Goal: Book appointment/travel/reservation

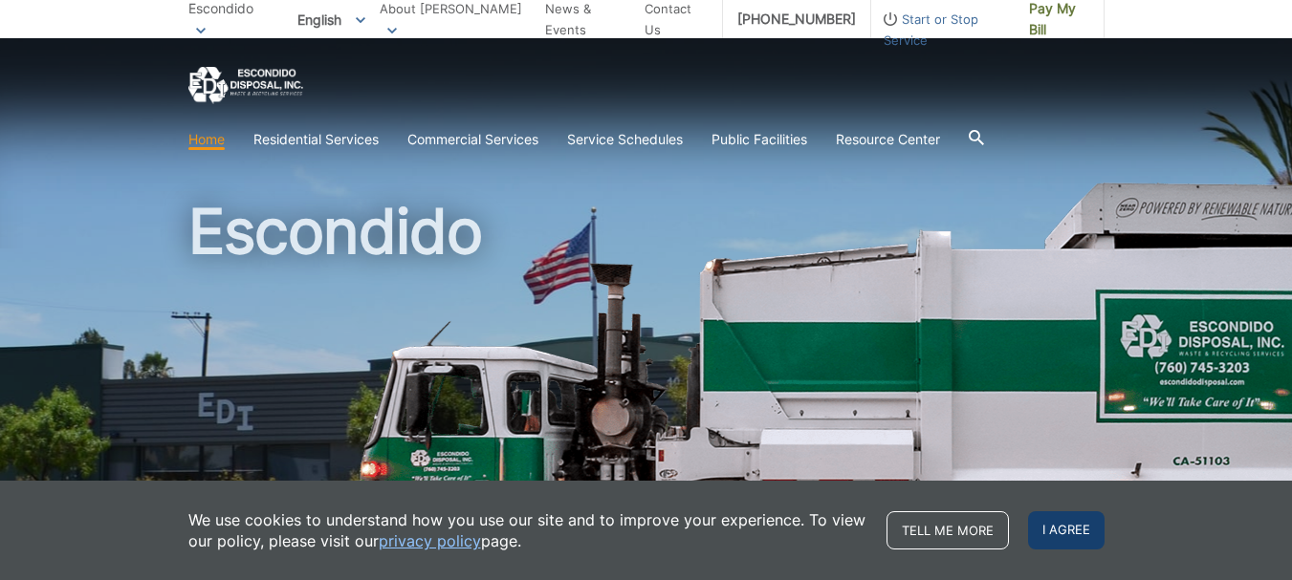
click at [1074, 533] on span "I agree" at bounding box center [1066, 530] width 76 height 38
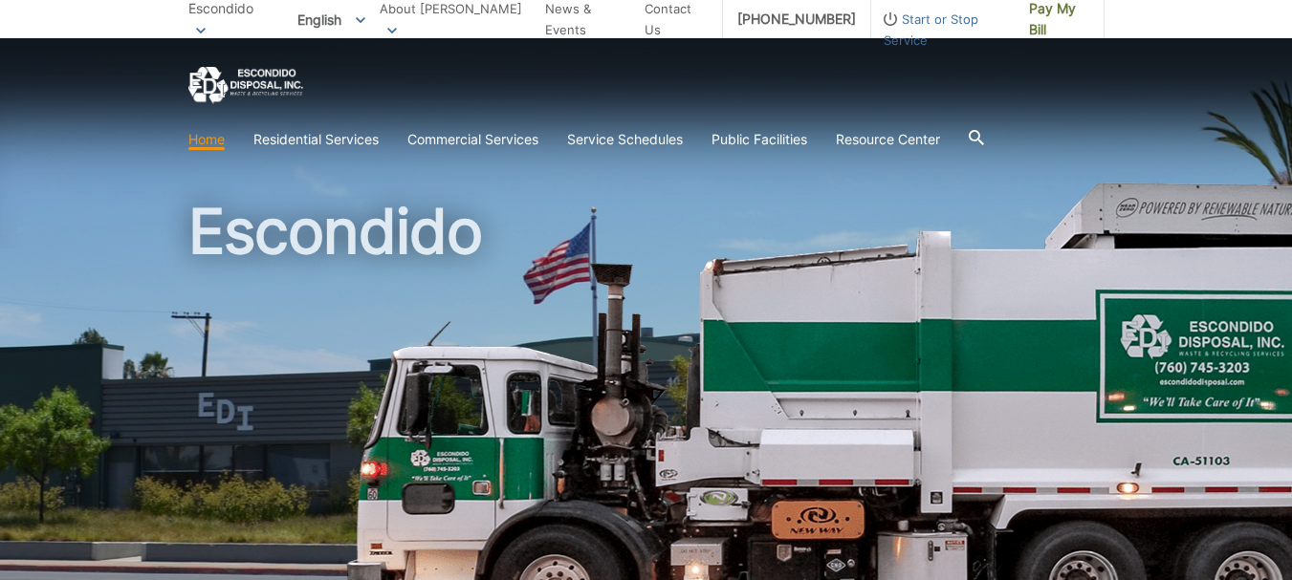
click at [843, 100] on div at bounding box center [646, 85] width 916 height 37
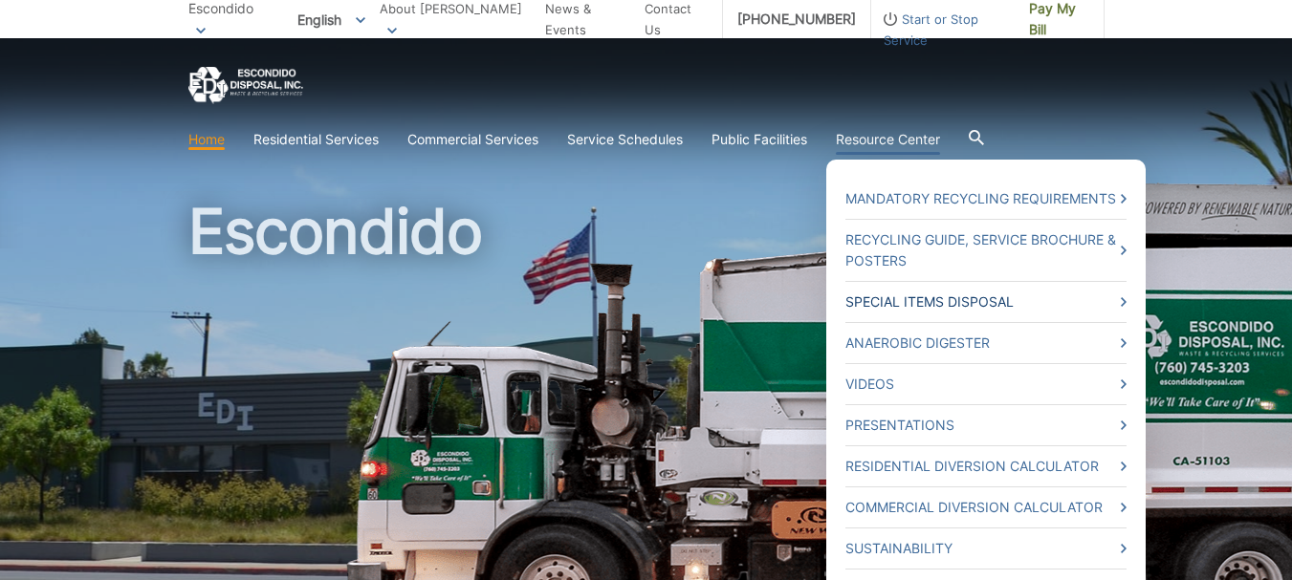
click at [936, 302] on link "Special Items Disposal" at bounding box center [985, 302] width 281 height 21
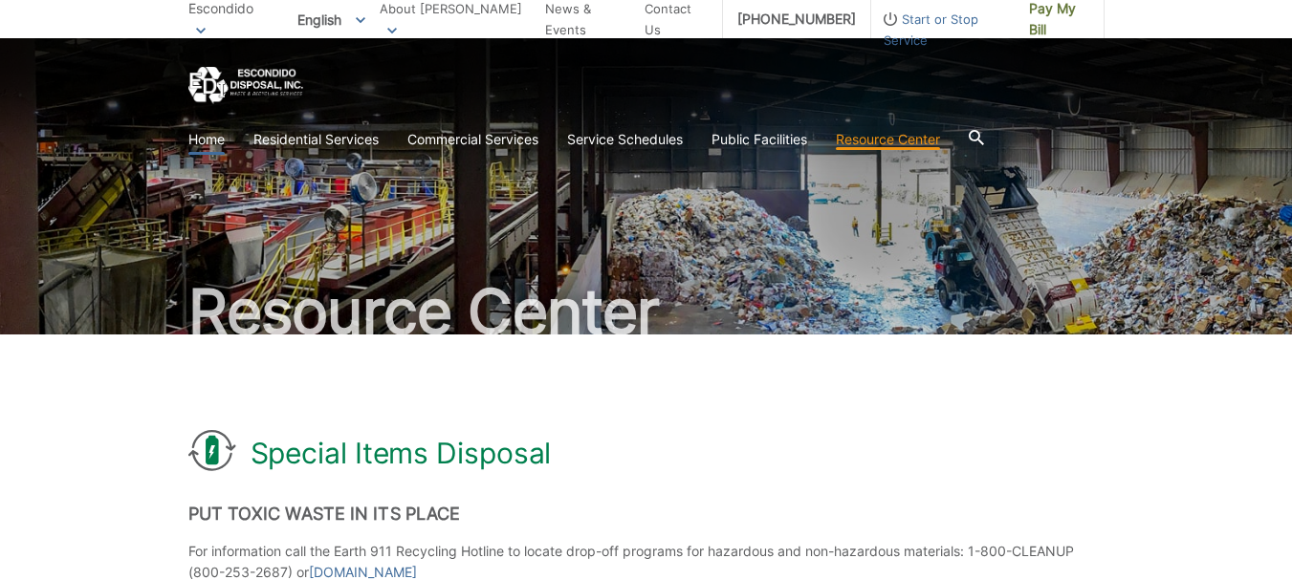
click at [206, 136] on link "Home" at bounding box center [206, 139] width 36 height 21
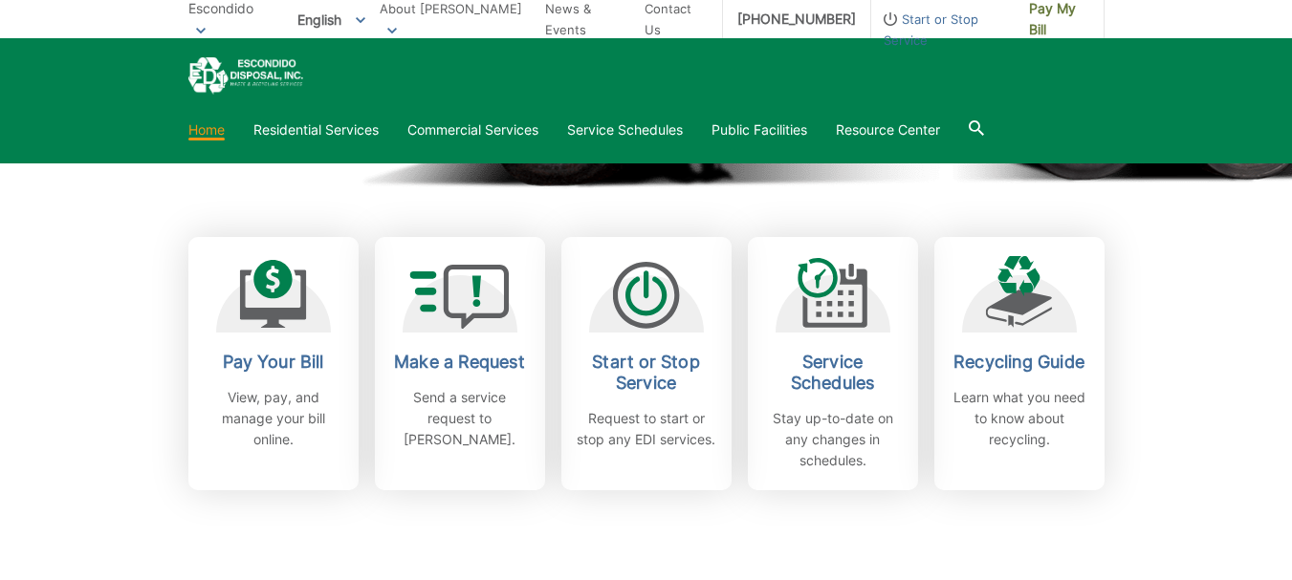
scroll to position [477, 0]
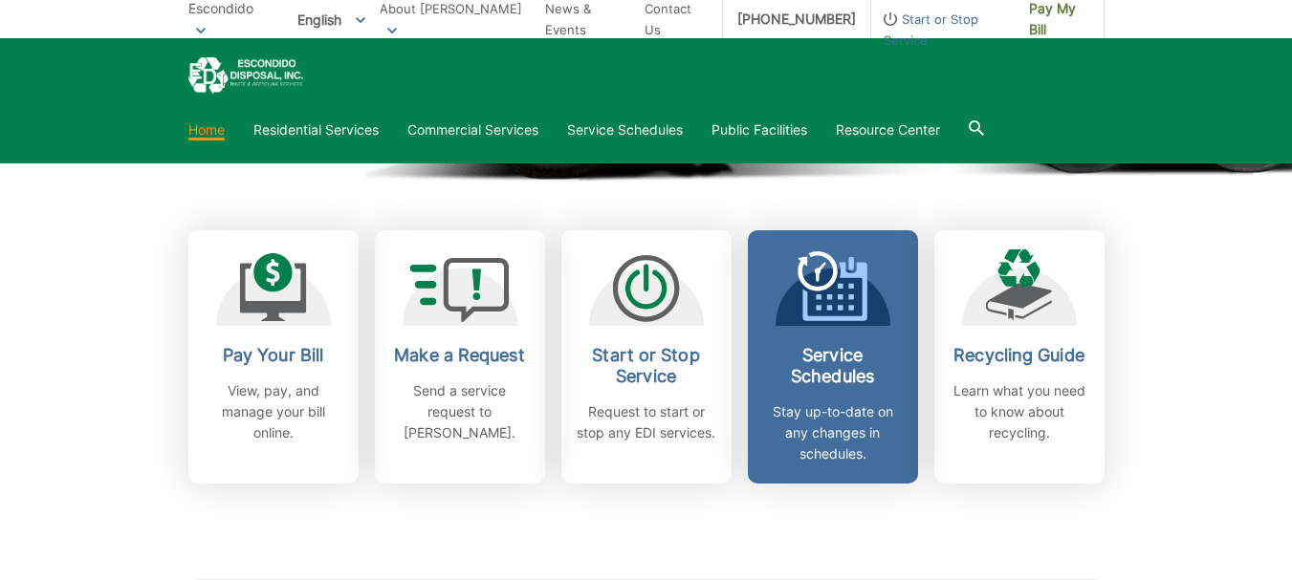
click at [838, 358] on h2 "Service Schedules" at bounding box center [832, 366] width 141 height 42
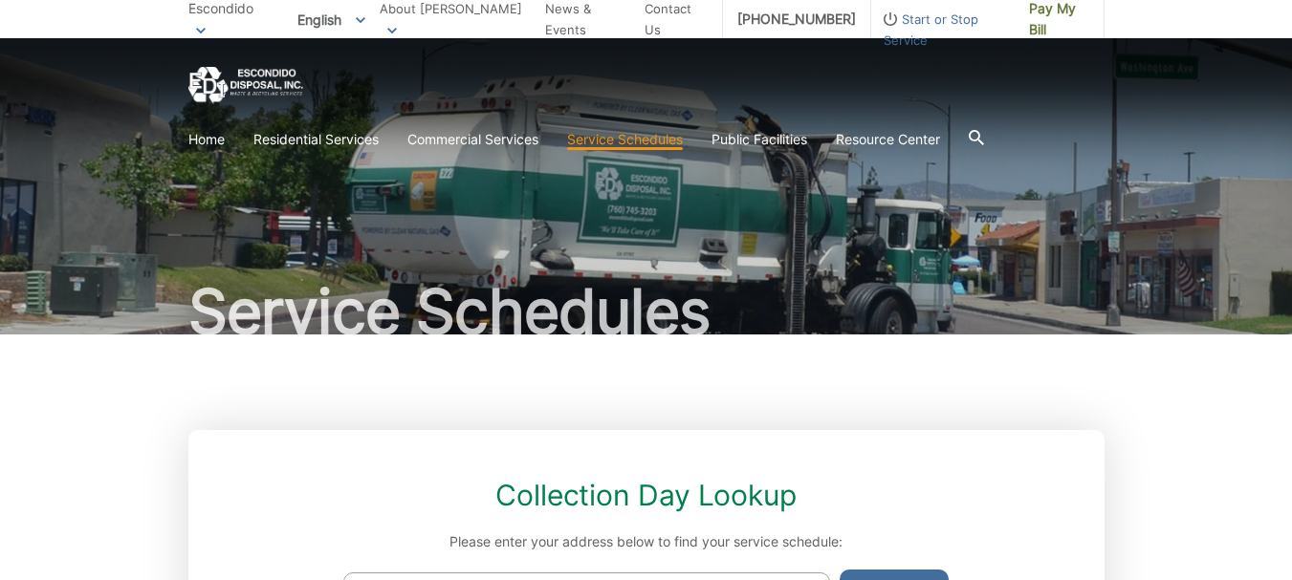
drag, startPoint x: 783, startPoint y: 199, endPoint x: 623, endPoint y: 226, distance: 161.9
click at [623, 226] on div "Service Schedules" at bounding box center [646, 186] width 916 height 296
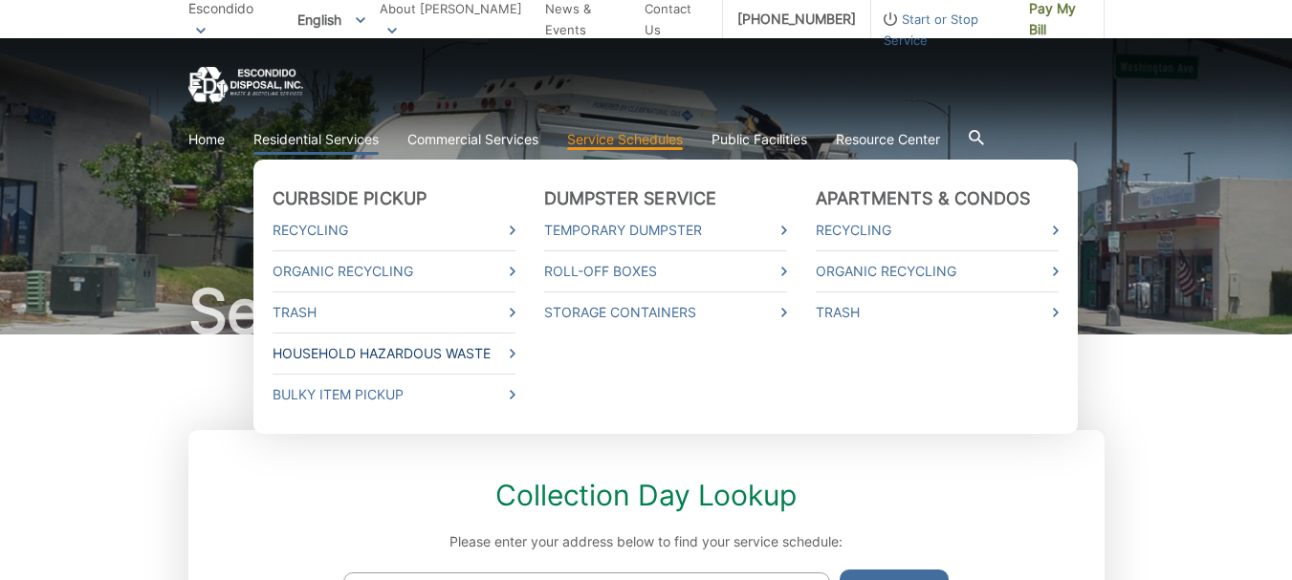
click at [382, 359] on link "Household Hazardous Waste" at bounding box center [393, 353] width 243 height 21
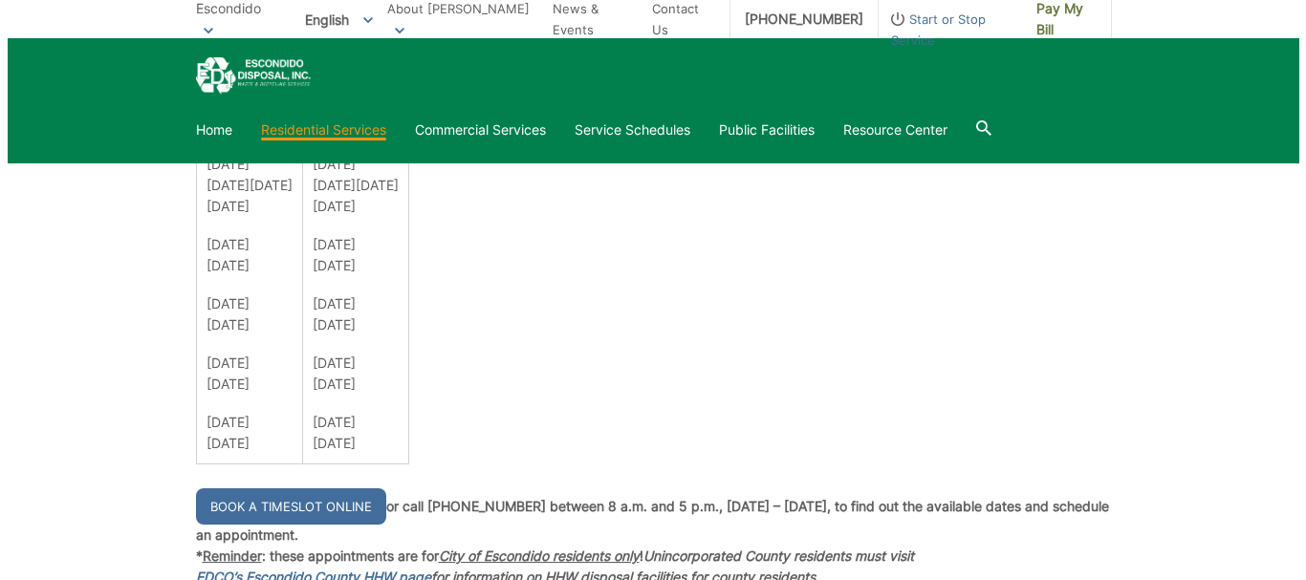
scroll to position [1338, 0]
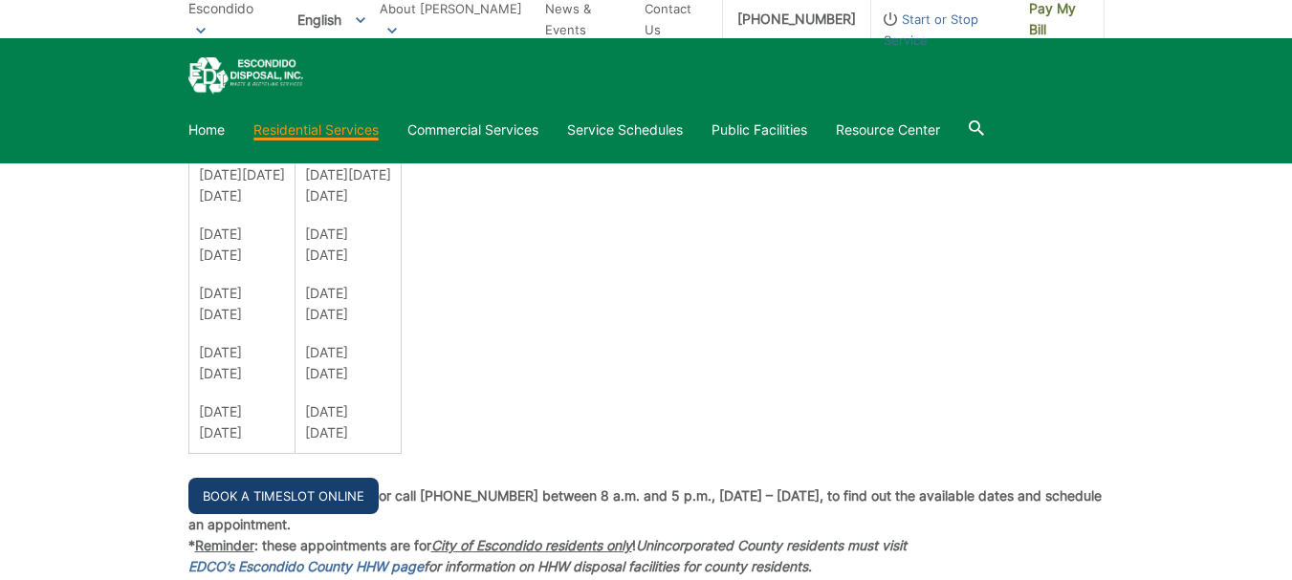
drag, startPoint x: 301, startPoint y: 492, endPoint x: 264, endPoint y: 487, distance: 37.7
click at [264, 487] on link "Book a Timeslot Online" at bounding box center [283, 496] width 190 height 36
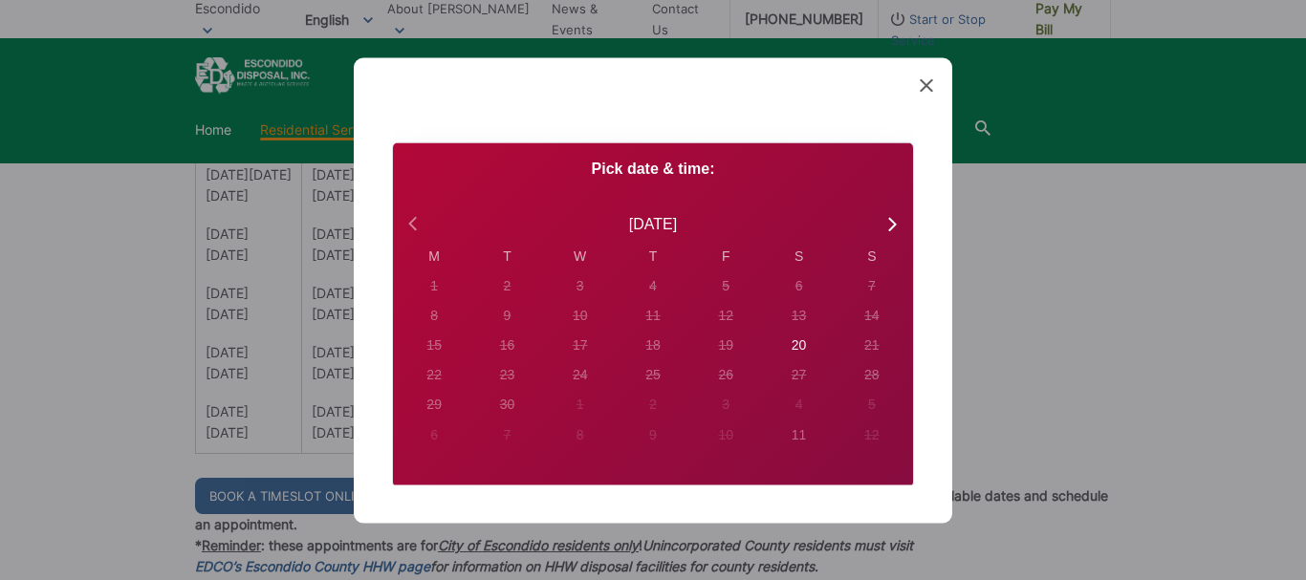
click at [411, 220] on icon at bounding box center [414, 223] width 25 height 25
click at [879, 223] on icon at bounding box center [891, 223] width 25 height 25
click at [438, 295] on div "20" at bounding box center [434, 285] width 8 height 20
radio input "true"
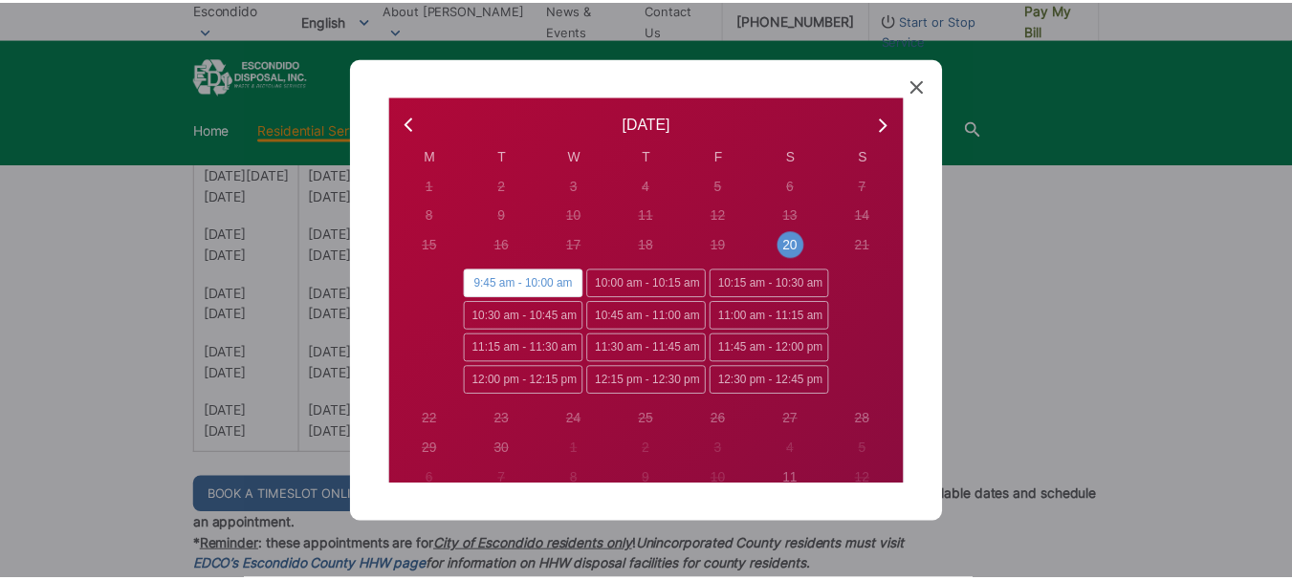
scroll to position [108, 0]
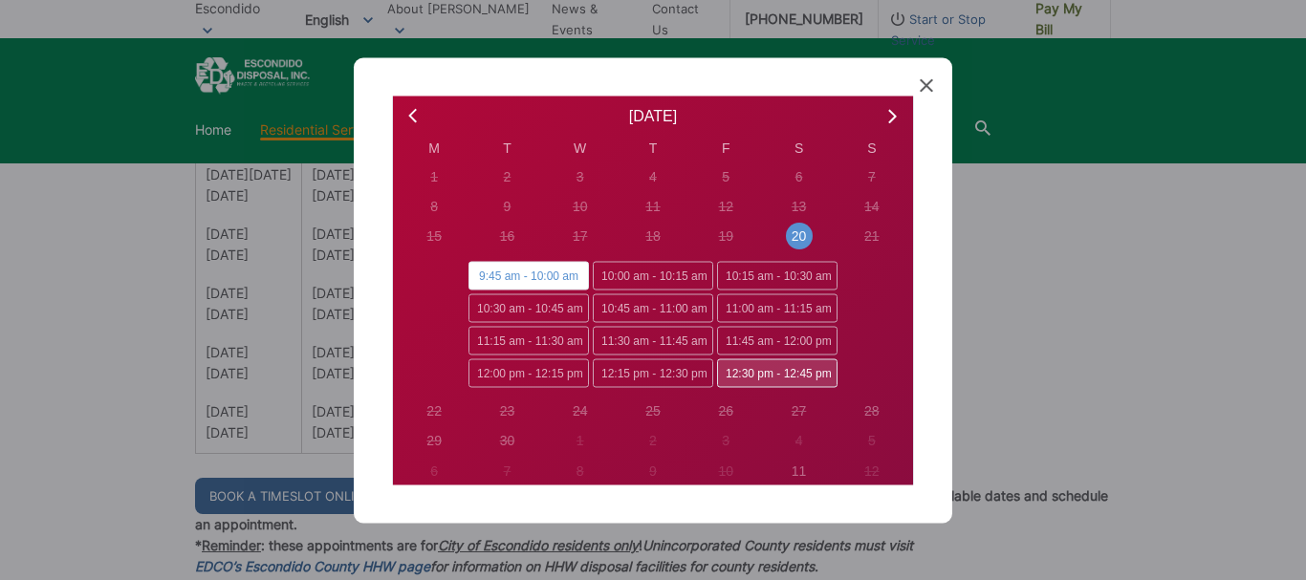
click at [736, 369] on span "12:30 pm - 12:45 pm" at bounding box center [777, 373] width 120 height 29
click at [729, 369] on input "12:30 pm - 12:45 pm" at bounding box center [723, 365] width 12 height 12
radio input "true"
radio input "false"
click at [926, 81] on icon at bounding box center [926, 84] width 13 height 13
